Goal: Information Seeking & Learning: Check status

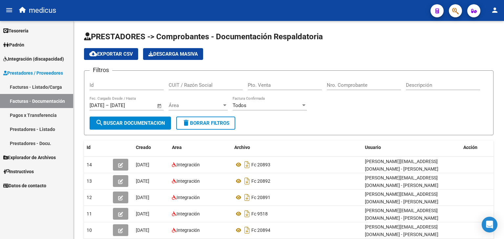
click at [25, 57] on span "Integración (discapacidad)" at bounding box center [33, 58] width 61 height 7
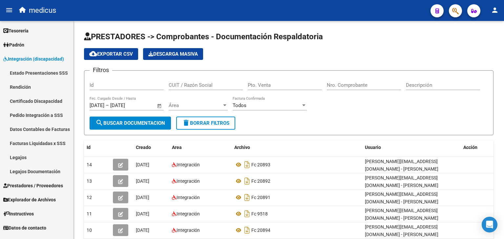
click at [33, 116] on link "Pedido Integración a SSS" at bounding box center [36, 115] width 73 height 14
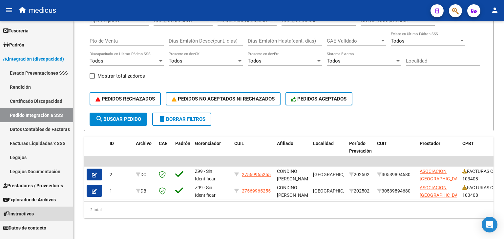
click at [33, 213] on span "Instructivos" at bounding box center [18, 214] width 31 height 7
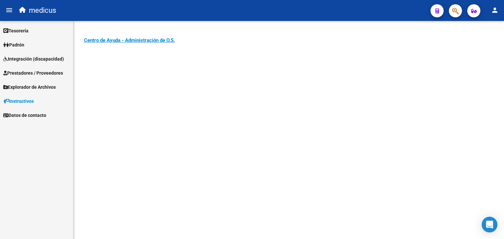
click at [38, 85] on span "Explorador de Archivos" at bounding box center [29, 87] width 52 height 7
click at [28, 101] on link "Integración" at bounding box center [36, 101] width 73 height 14
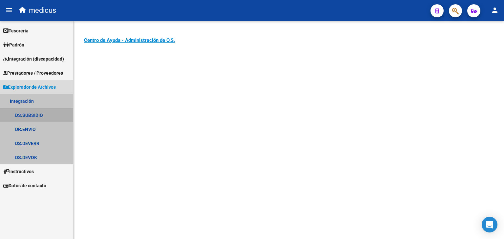
click at [38, 115] on link "DS.SUBSIDIO" at bounding box center [36, 115] width 73 height 14
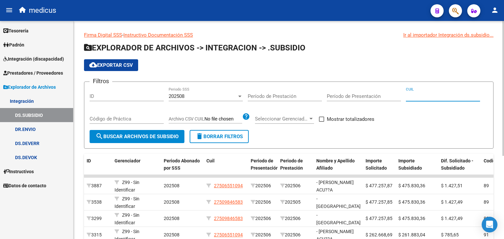
click at [418, 96] on input "CUIL" at bounding box center [443, 97] width 74 height 6
paste input "27-56661323-4"
type input "27-56661323-4"
click at [196, 96] on div "202508" at bounding box center [203, 97] width 68 height 6
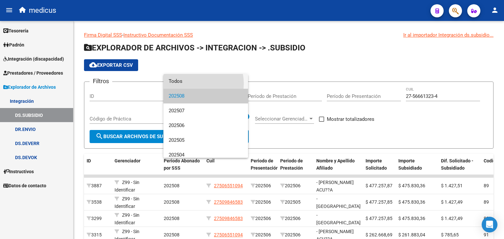
click at [193, 84] on span "Todos" at bounding box center [206, 81] width 74 height 15
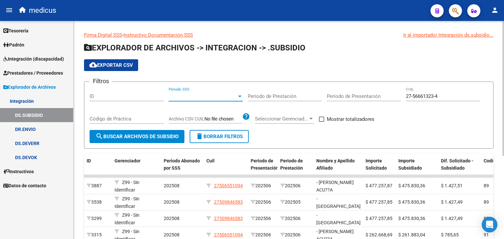
click at [160, 137] on span "search Buscar Archivos de Subsidio" at bounding box center [136, 137] width 83 height 6
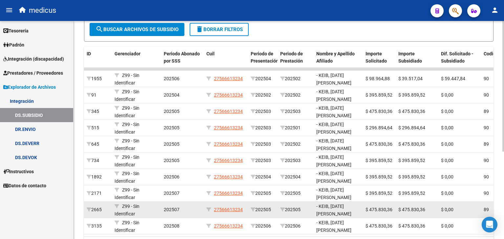
scroll to position [98, 0]
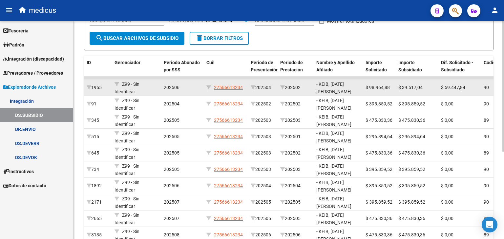
click at [196, 86] on div "202506" at bounding box center [182, 88] width 37 height 8
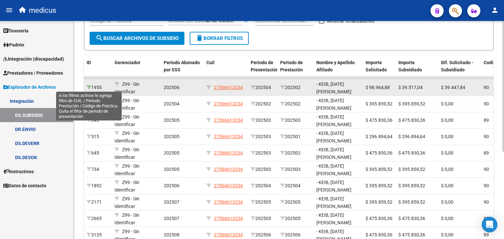
click at [90, 86] on icon at bounding box center [89, 87] width 5 height 5
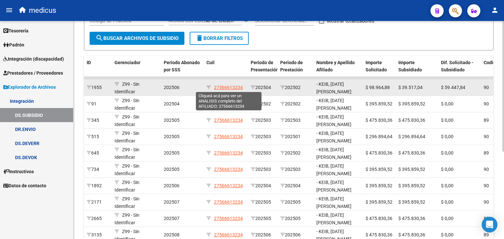
click at [229, 87] on span "27566613234" at bounding box center [228, 87] width 29 height 5
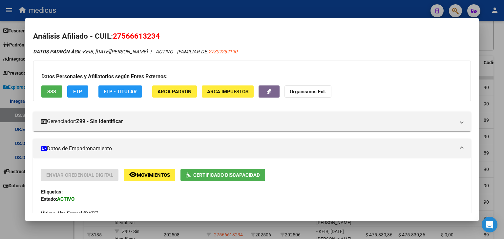
scroll to position [0, 0]
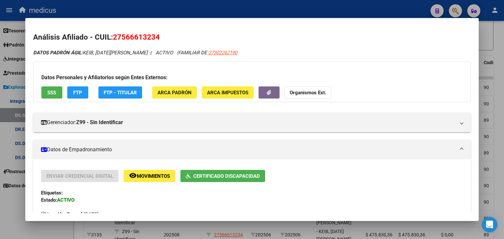
click at [15, 213] on div at bounding box center [252, 119] width 504 height 239
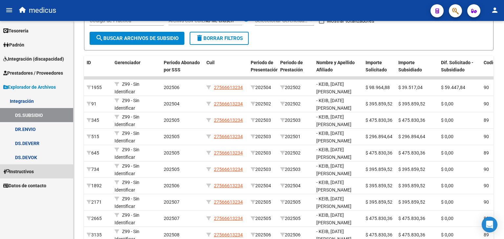
click at [39, 171] on link "Instructivos" at bounding box center [36, 172] width 73 height 14
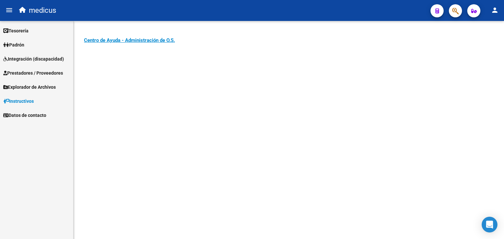
click at [51, 57] on span "Integración (discapacidad)" at bounding box center [33, 58] width 61 height 7
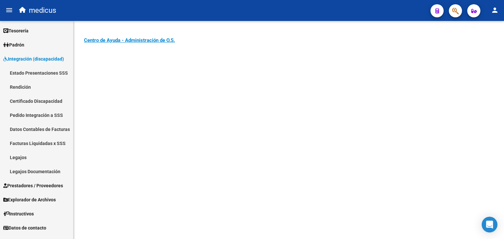
click at [38, 116] on link "Pedido Integración a SSS" at bounding box center [36, 115] width 73 height 14
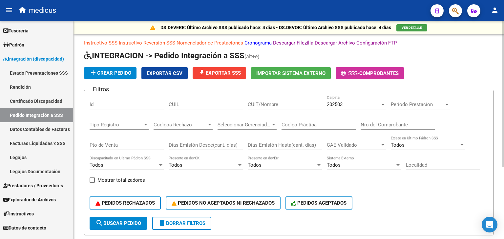
click at [114, 75] on span "add Crear Pedido" at bounding box center [110, 73] width 42 height 6
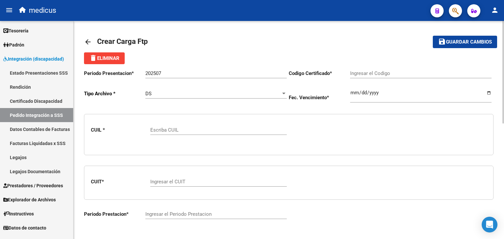
click at [224, 97] on div "DS Seleccionar tipo" at bounding box center [215, 92] width 141 height 14
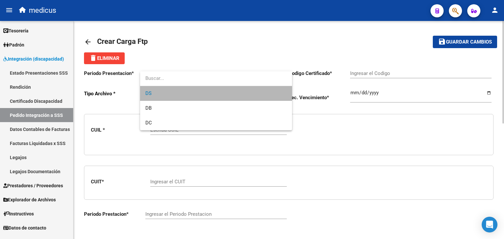
click at [224, 97] on span "DS" at bounding box center [215, 93] width 141 height 15
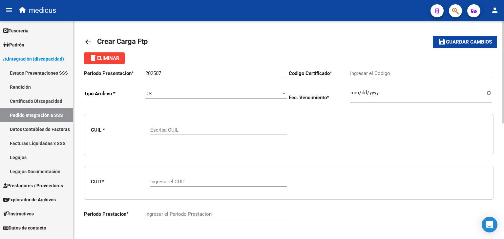
click at [87, 43] on mat-icon "arrow_back" at bounding box center [88, 42] width 8 height 8
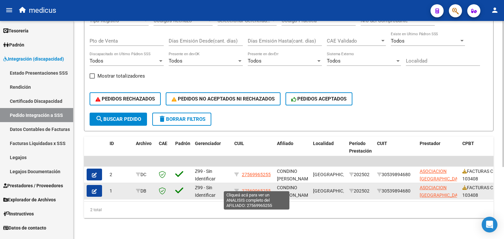
click at [253, 189] on span "27569965255" at bounding box center [256, 191] width 29 height 5
type textarea "27569965255"
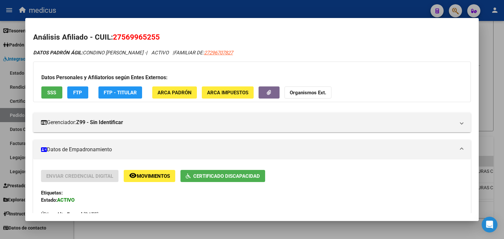
click at [18, 115] on div at bounding box center [252, 119] width 504 height 239
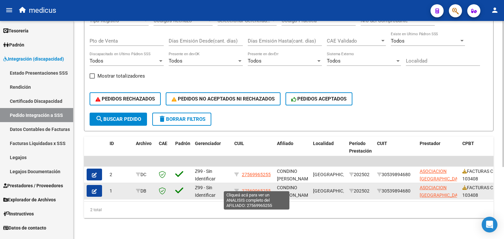
drag, startPoint x: 272, startPoint y: 186, endPoint x: 243, endPoint y: 184, distance: 28.9
click at [243, 184] on datatable-body-cell "27569965255" at bounding box center [253, 191] width 43 height 16
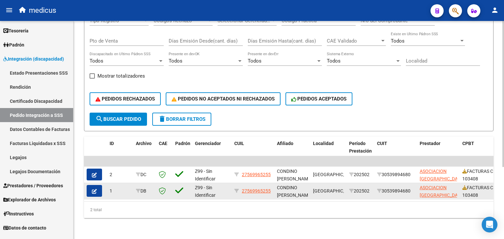
copy span "27569965255"
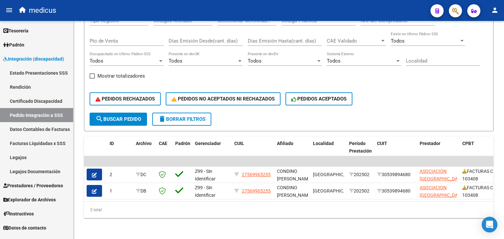
click at [30, 215] on span "Instructivos" at bounding box center [18, 214] width 31 height 7
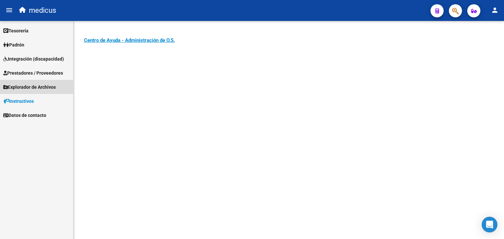
click at [28, 86] on span "Explorador de Archivos" at bounding box center [29, 87] width 52 height 7
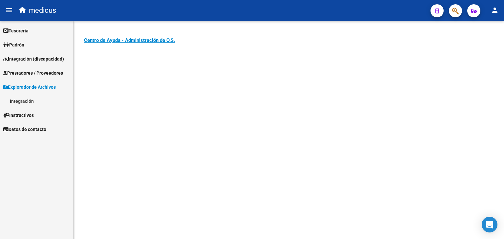
click at [30, 98] on link "Integración" at bounding box center [36, 101] width 73 height 14
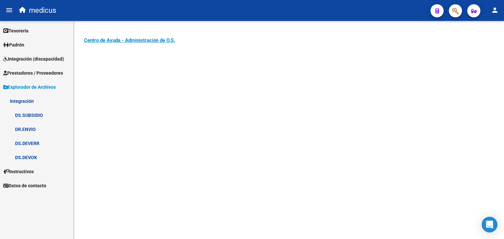
click at [33, 114] on link "DS.SUBSIDIO" at bounding box center [36, 115] width 73 height 14
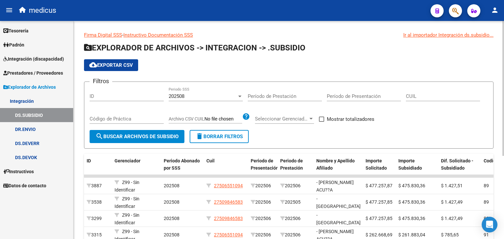
click at [406, 98] on input "CUIL" at bounding box center [443, 97] width 74 height 6
paste input "27-56996525-5"
type input "27-56996525-5"
click at [240, 95] on div at bounding box center [240, 96] width 6 height 5
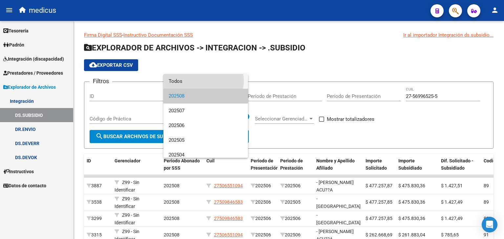
click at [201, 81] on span "Todos" at bounding box center [206, 81] width 74 height 15
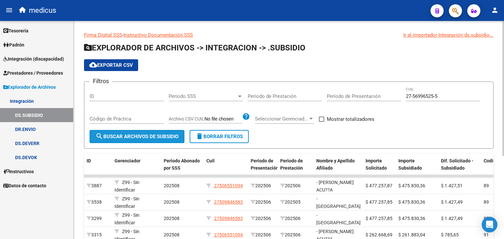
click at [144, 140] on button "search Buscar Archivos de Subsidio" at bounding box center [137, 136] width 95 height 13
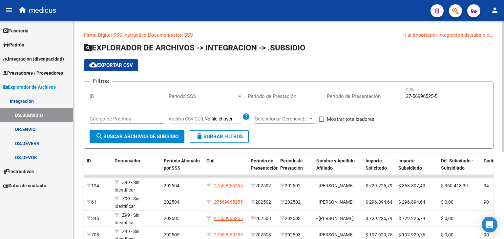
click at [211, 139] on button "delete Borrar Filtros" at bounding box center [219, 136] width 59 height 13
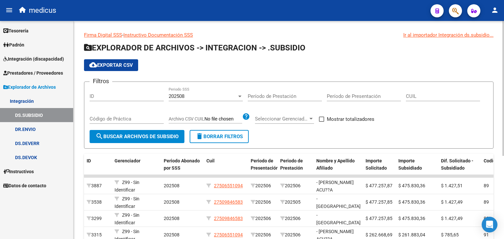
click at [439, 94] on input "CUIL" at bounding box center [443, 97] width 74 height 6
paste input "20-57515528-7"
type input "20-57515528-7"
click at [203, 96] on div "202508" at bounding box center [203, 97] width 68 height 6
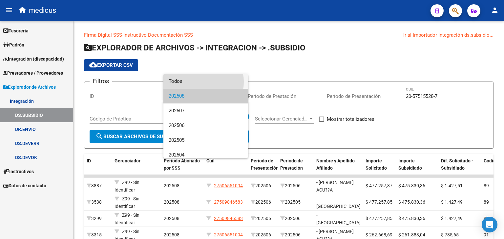
click at [198, 82] on span "Todos" at bounding box center [206, 81] width 74 height 15
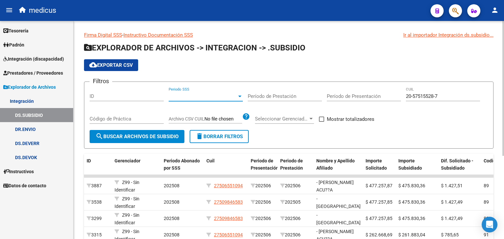
click at [147, 135] on span "search Buscar Archivos de Subsidio" at bounding box center [136, 137] width 83 height 6
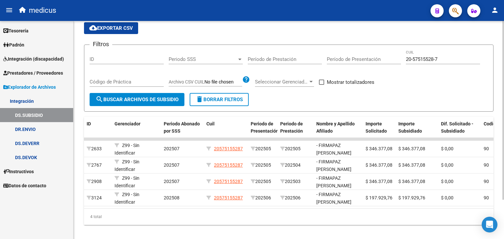
scroll to position [48, 0]
